Goal: Navigation & Orientation: Find specific page/section

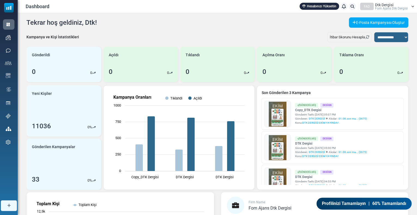
click at [391, 5] on span "Dtk Dergi̇si̇" at bounding box center [384, 5] width 19 height 4
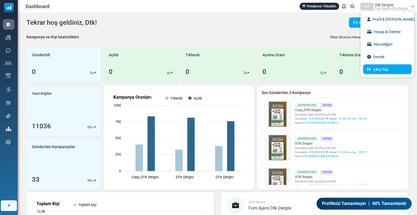
click at [382, 69] on link "Çıkış Yap" at bounding box center [387, 70] width 48 height 10
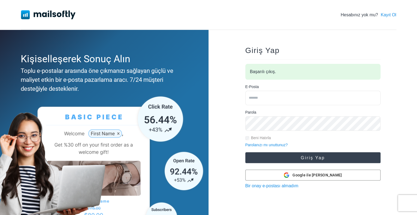
type input "**********"
click at [283, 158] on button "Giriş Yap" at bounding box center [312, 158] width 135 height 11
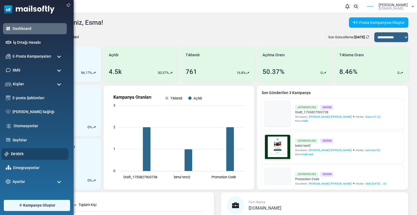
click at [19, 154] on link "Destek" at bounding box center [38, 154] width 54 height 6
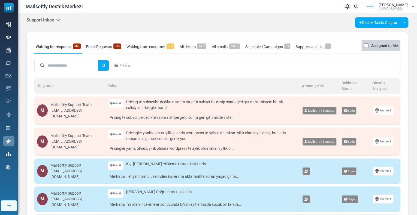
click at [44, 20] on h5 "Support Inbox" at bounding box center [43, 19] width 34 height 5
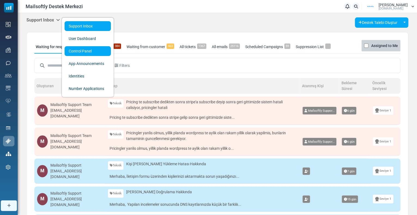
click at [75, 52] on link "Control Panel" at bounding box center [88, 51] width 46 height 10
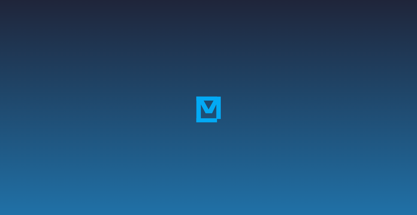
scroll to position [84, 0]
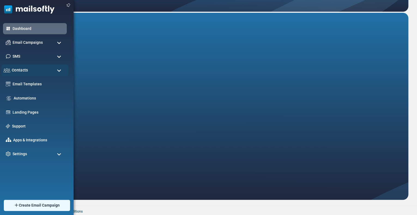
click at [20, 72] on span "Contacts" at bounding box center [20, 70] width 16 height 6
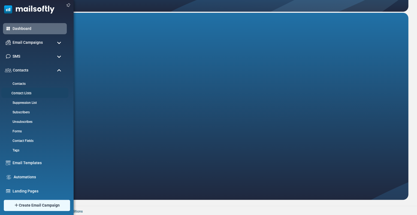
click at [19, 93] on link "Contact Lists" at bounding box center [33, 93] width 65 height 5
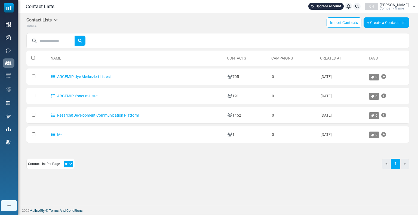
click at [108, 160] on div "Contact List Per Page : ** ** ** < 1 >" at bounding box center [217, 166] width 383 height 15
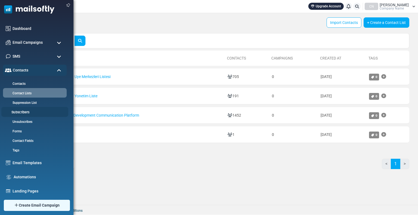
click at [22, 113] on link "Subscribers" at bounding box center [33, 112] width 65 height 5
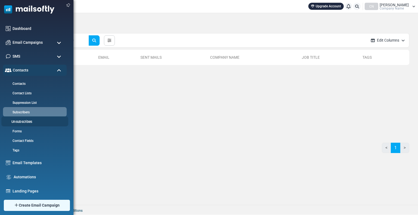
click at [16, 121] on link "Unsubscribes" at bounding box center [33, 122] width 65 height 5
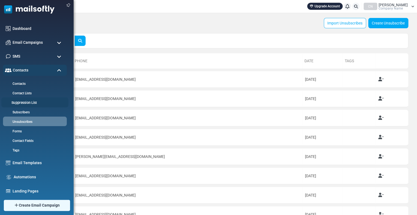
click at [25, 102] on link "Suppression List" at bounding box center [33, 103] width 65 height 5
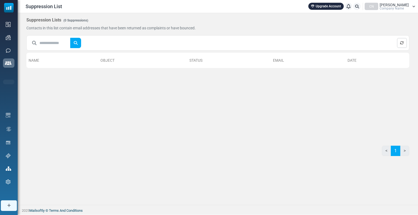
click at [181, 106] on div "Name Object Status Email Date 0 Selected" at bounding box center [217, 93] width 383 height 87
